Goal: Information Seeking & Learning: Check status

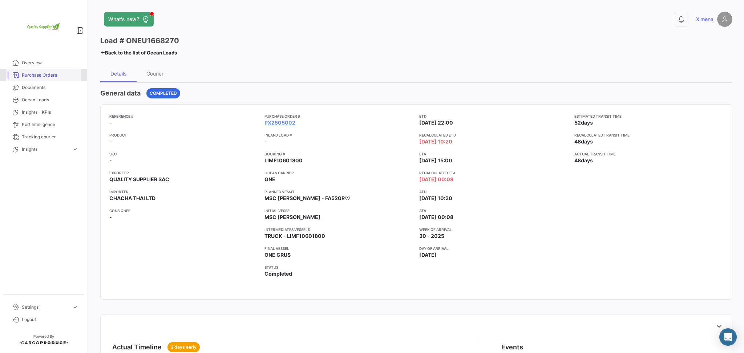
click at [59, 75] on span "Purchase Orders" at bounding box center [50, 75] width 57 height 7
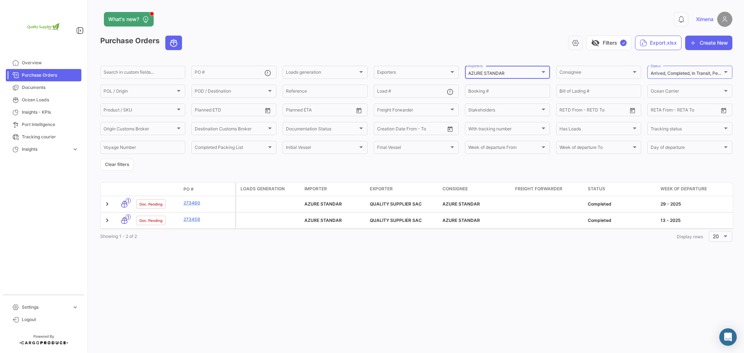
click at [485, 71] on mat-select-trigger "AZURE STANDAR" at bounding box center [486, 73] width 36 height 5
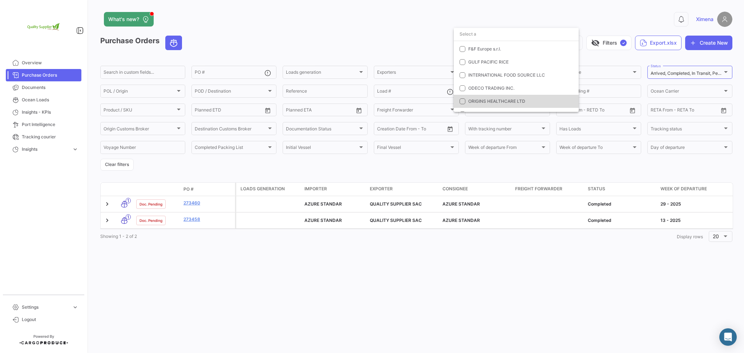
click at [516, 101] on span "ORIGINS HEALTHCARE LTD" at bounding box center [496, 100] width 57 height 5
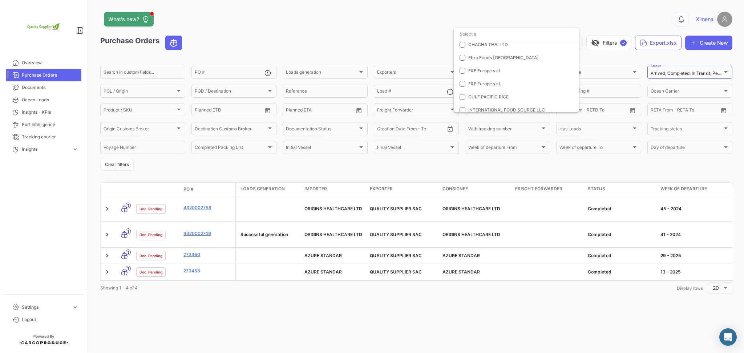
scroll to position [28, 0]
click at [496, 56] on span "AZURE STANDAR" at bounding box center [486, 58] width 36 height 5
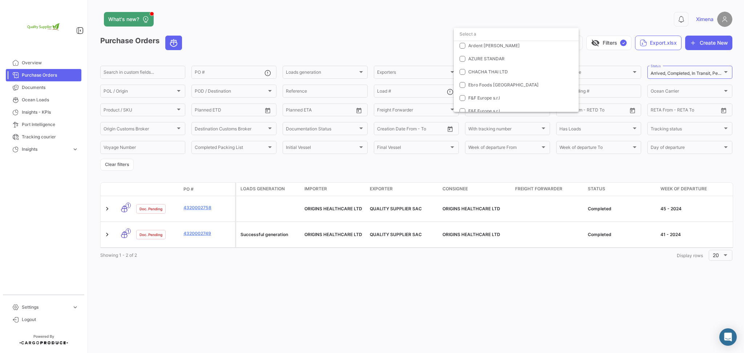
click at [207, 209] on div at bounding box center [372, 176] width 744 height 353
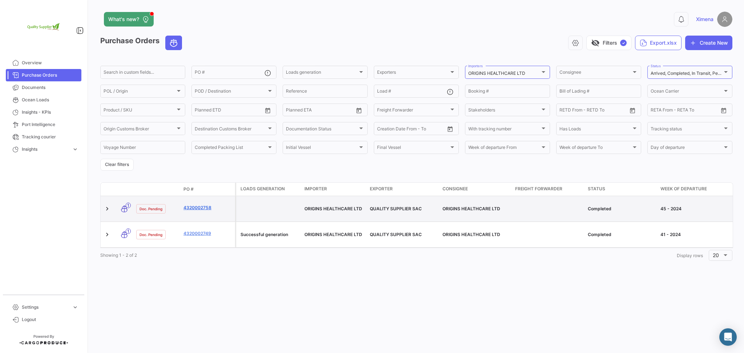
click at [207, 209] on link "4320002758" at bounding box center [208, 208] width 49 height 7
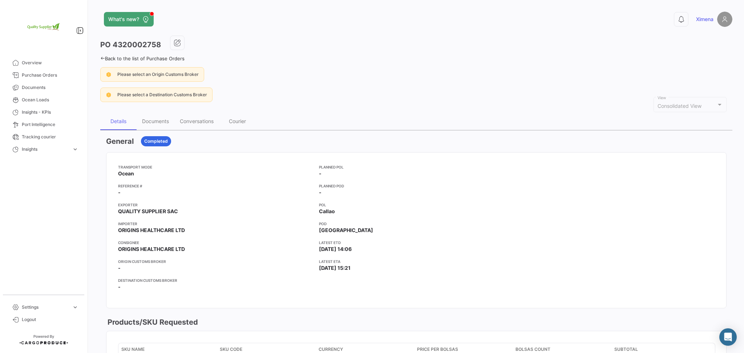
scroll to position [309, 0]
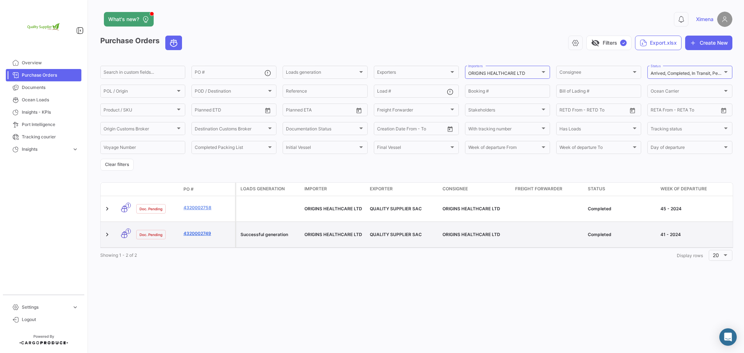
click at [204, 235] on link "4320002749" at bounding box center [208, 233] width 49 height 7
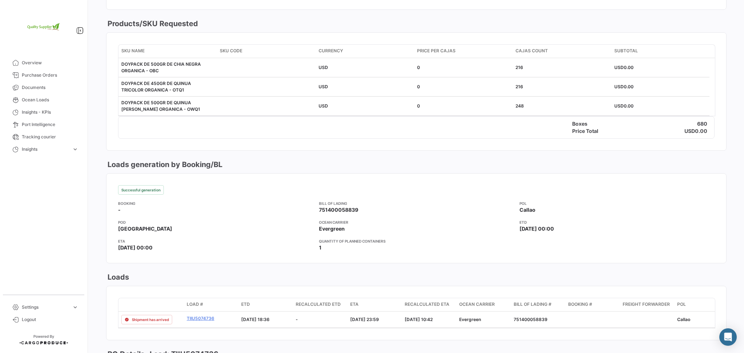
scroll to position [309, 0]
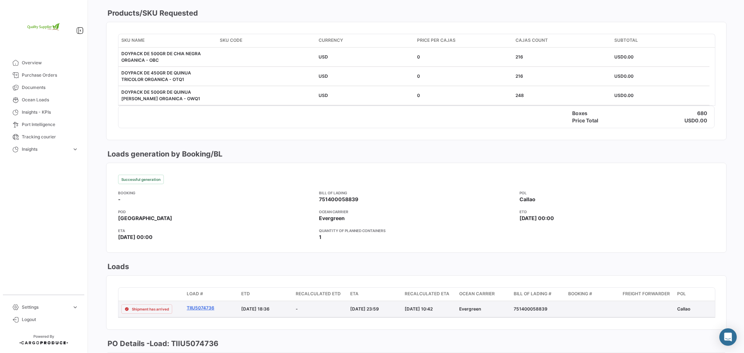
click at [195, 311] on link "TIIU5074736" at bounding box center [211, 308] width 49 height 7
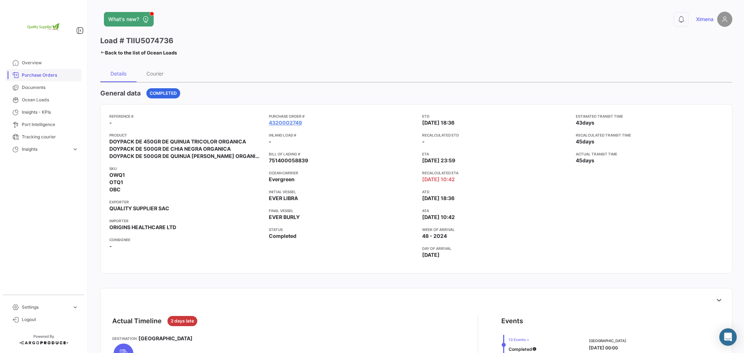
click at [47, 73] on span "Purchase Orders" at bounding box center [50, 75] width 57 height 7
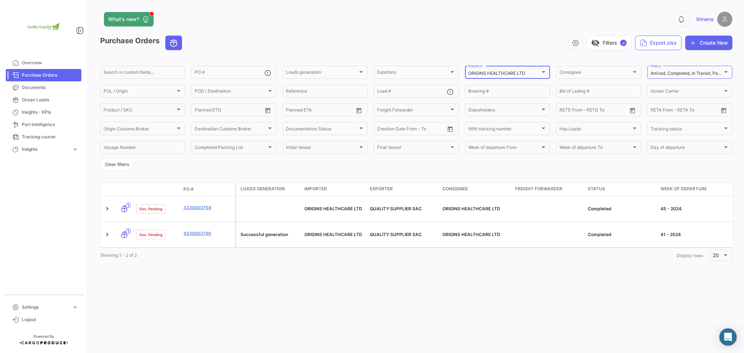
click at [475, 72] on mat-select-trigger "ORIGINS HEALTHCARE LTD" at bounding box center [496, 73] width 57 height 5
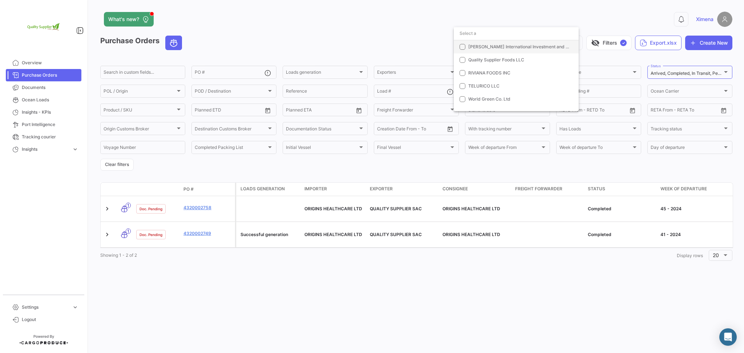
scroll to position [121, 0]
click at [499, 81] on span "ORIGINS HEALTHCARE PTE LTD" at bounding box center [501, 82] width 67 height 5
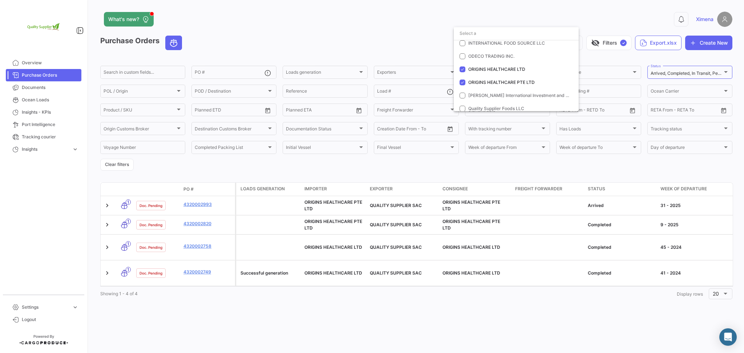
click at [205, 205] on div at bounding box center [372, 176] width 744 height 353
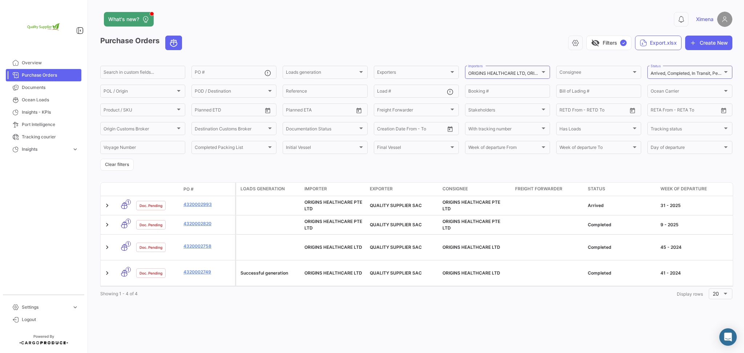
click at [205, 205] on link "4320002993" at bounding box center [208, 204] width 49 height 7
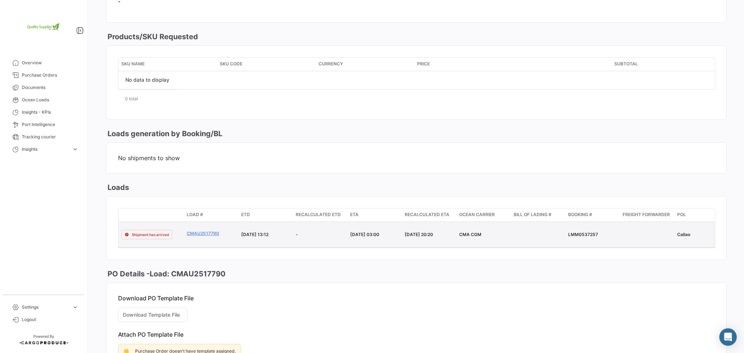
scroll to position [291, 0]
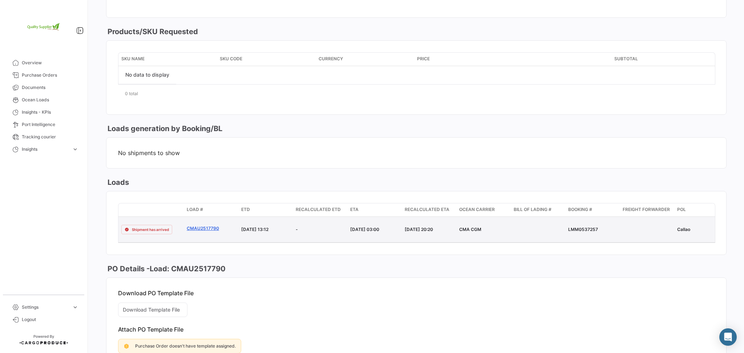
click at [211, 228] on link "CMAU2517790" at bounding box center [211, 228] width 49 height 7
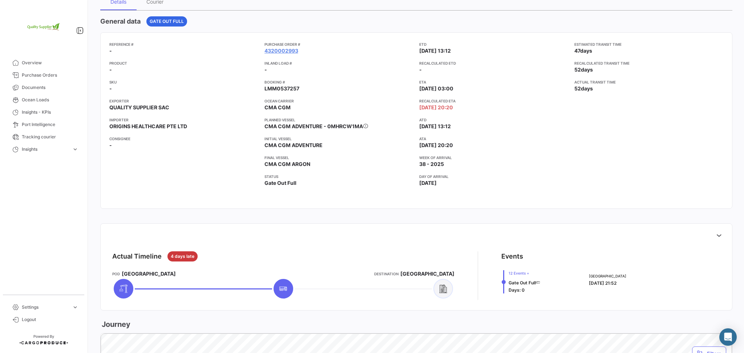
scroll to position [145, 0]
